Goal: Task Accomplishment & Management: Manage account settings

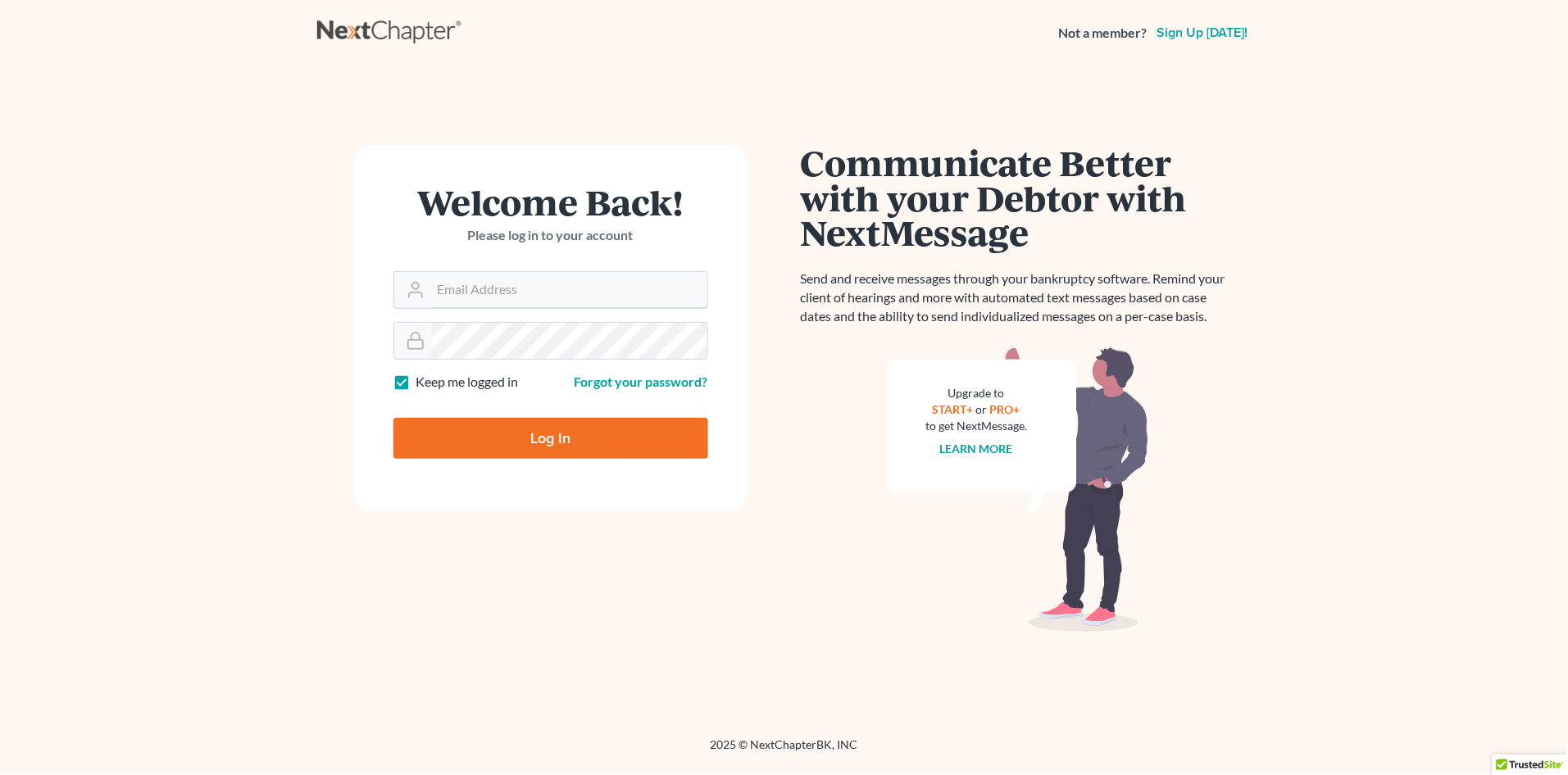
type input "[PERSON_NAME][EMAIL_ADDRESS][DOMAIN_NAME]"
click at [577, 442] on input "Log In" at bounding box center [550, 439] width 314 height 41
type input "Thinking..."
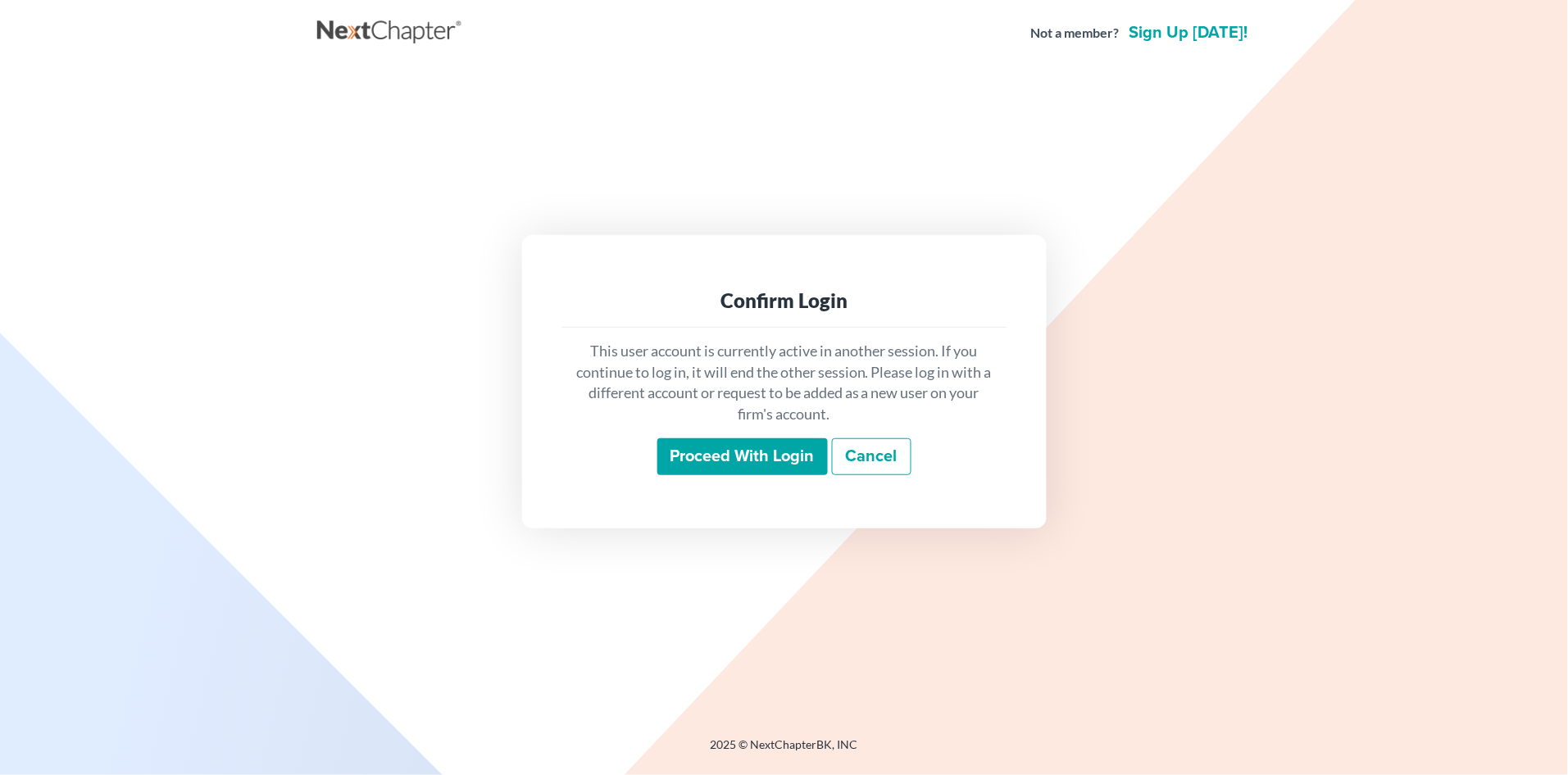
click at [725, 463] on input "Proceed with login" at bounding box center [743, 457] width 171 height 37
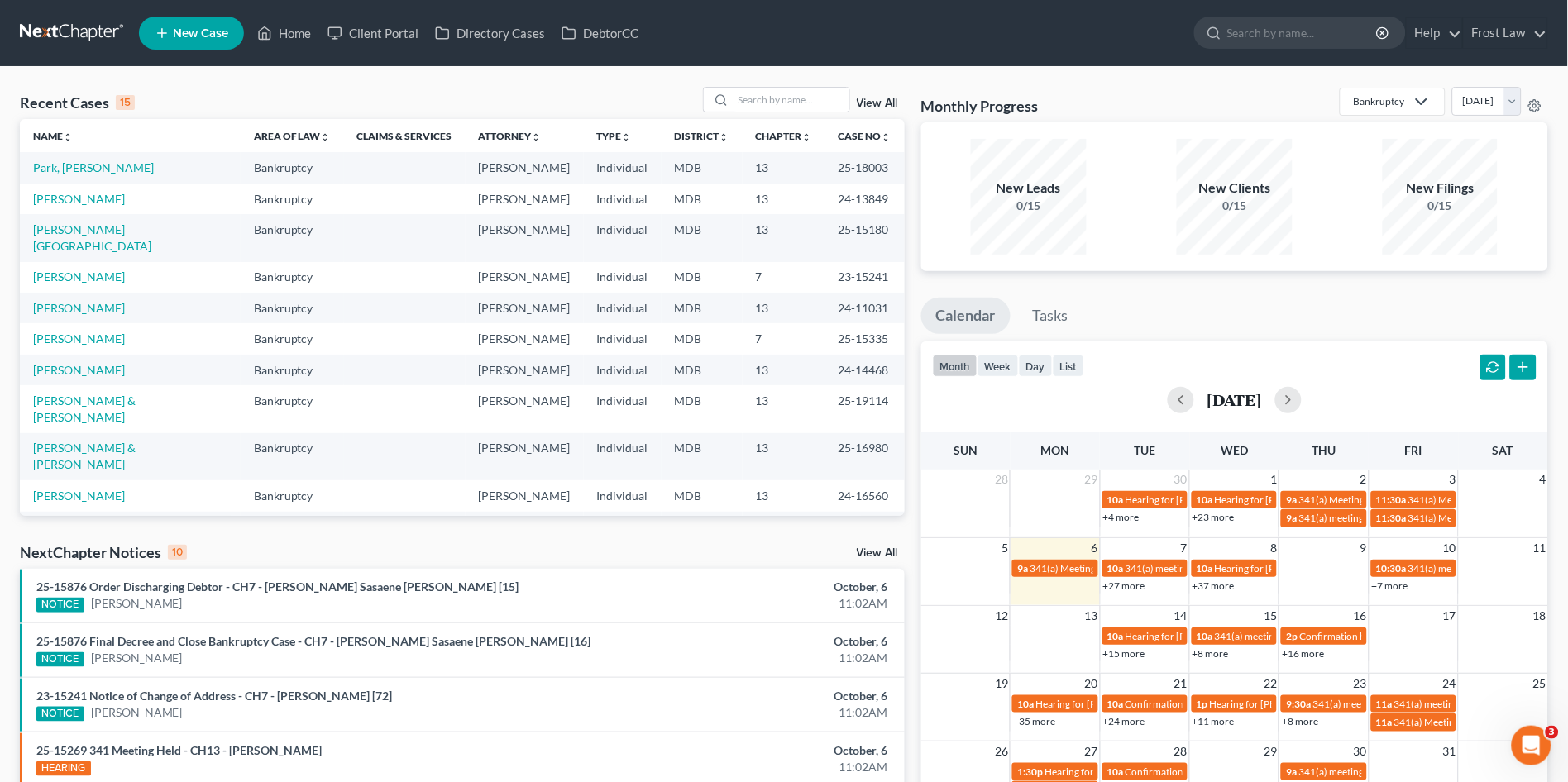
click at [1126, 587] on link "+27 more" at bounding box center [1124, 586] width 43 height 13
click at [1001, 38] on ul "New Case Home Client Portal Directory Cases DebtorCC - No Result - See all resu…" at bounding box center [843, 33] width 1409 height 43
click at [288, 28] on link "Home" at bounding box center [283, 33] width 70 height 30
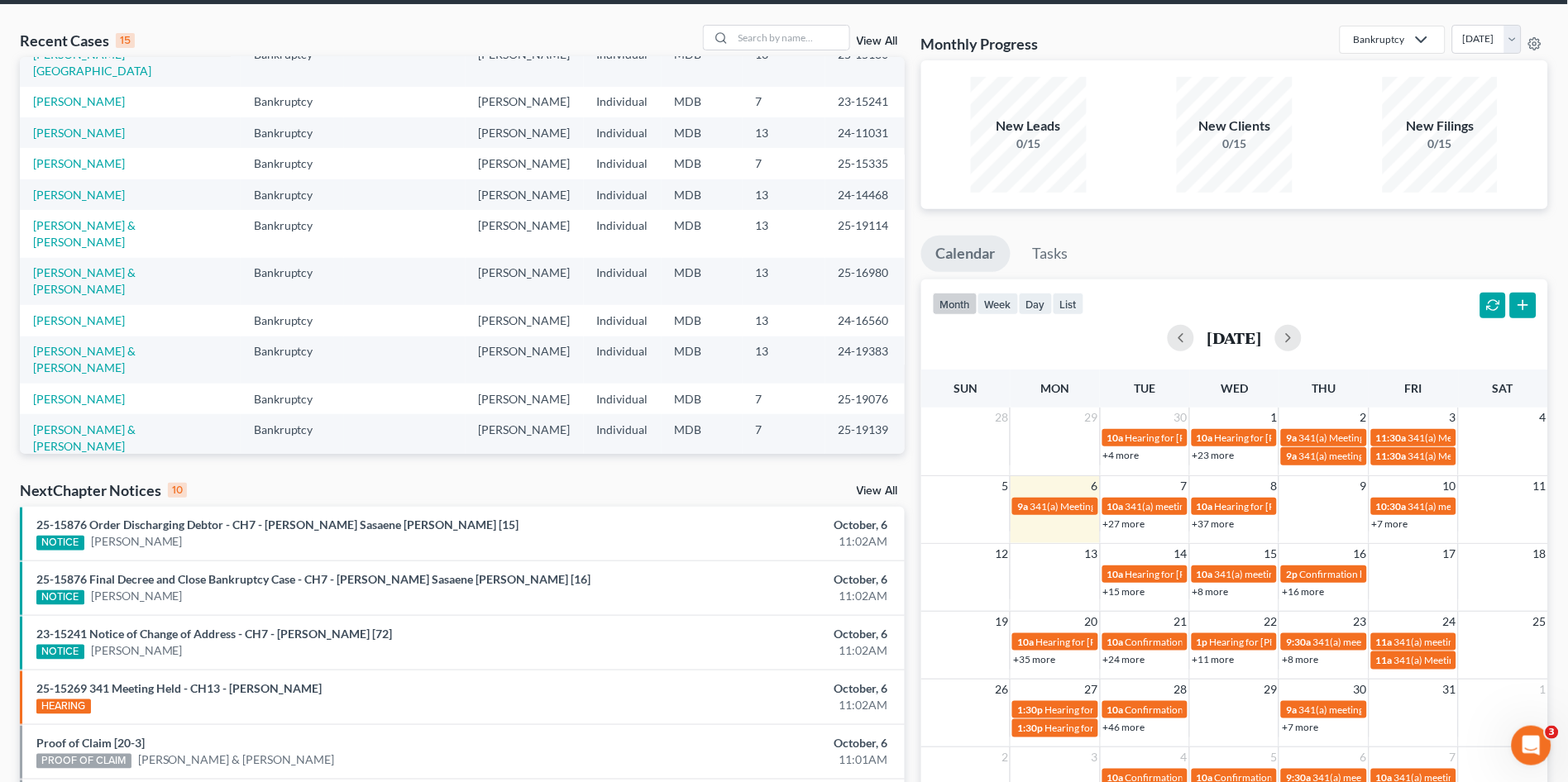
scroll to position [92, 0]
